Goal: Task Accomplishment & Management: Manage account settings

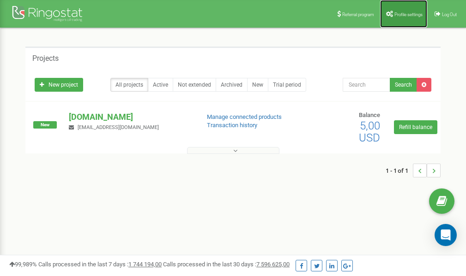
click at [396, 17] on link "Profile settings" at bounding box center [403, 14] width 47 height 28
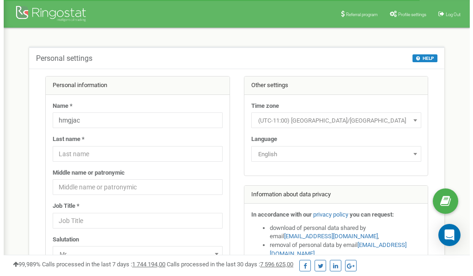
scroll to position [46, 0]
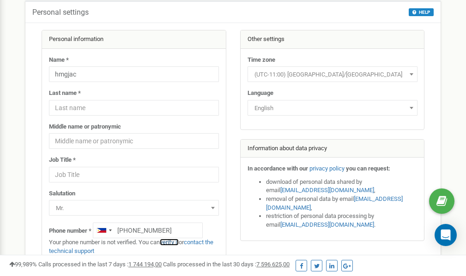
click at [173, 242] on link "verify it" at bounding box center [169, 242] width 19 height 7
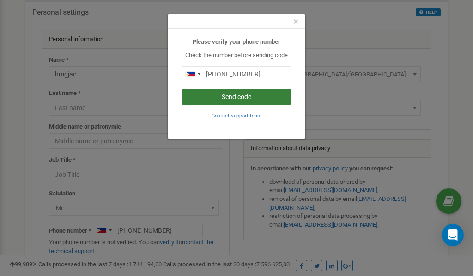
click at [248, 98] on button "Send code" at bounding box center [236, 97] width 110 height 16
